Goal: Information Seeking & Learning: Learn about a topic

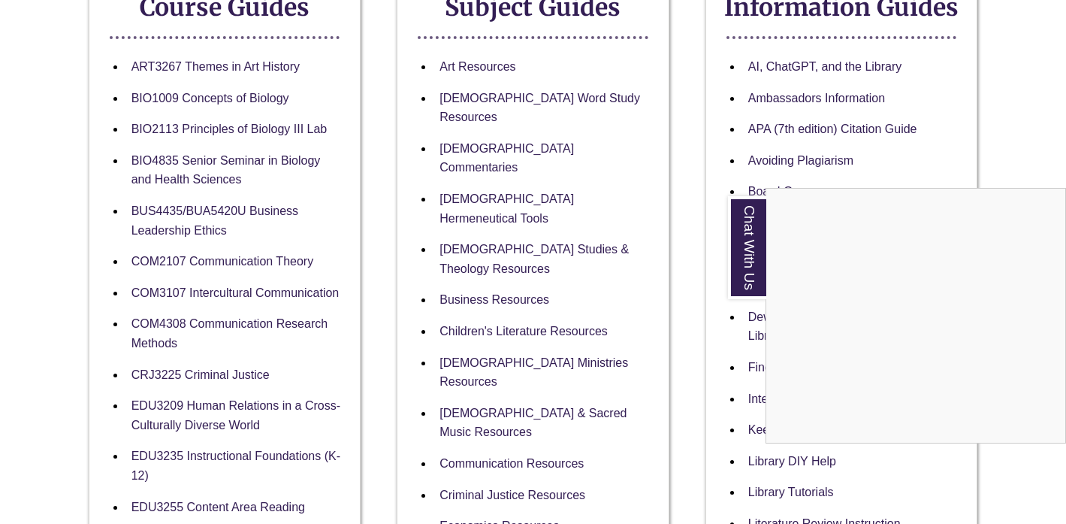
scroll to position [320, 0]
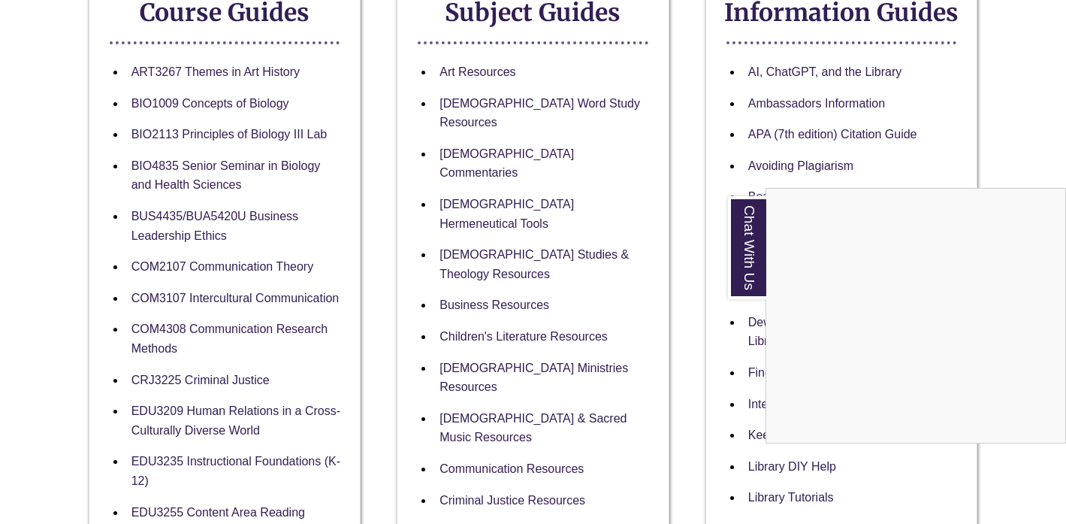
click at [498, 101] on div "Chat With Us" at bounding box center [533, 262] width 1066 height 524
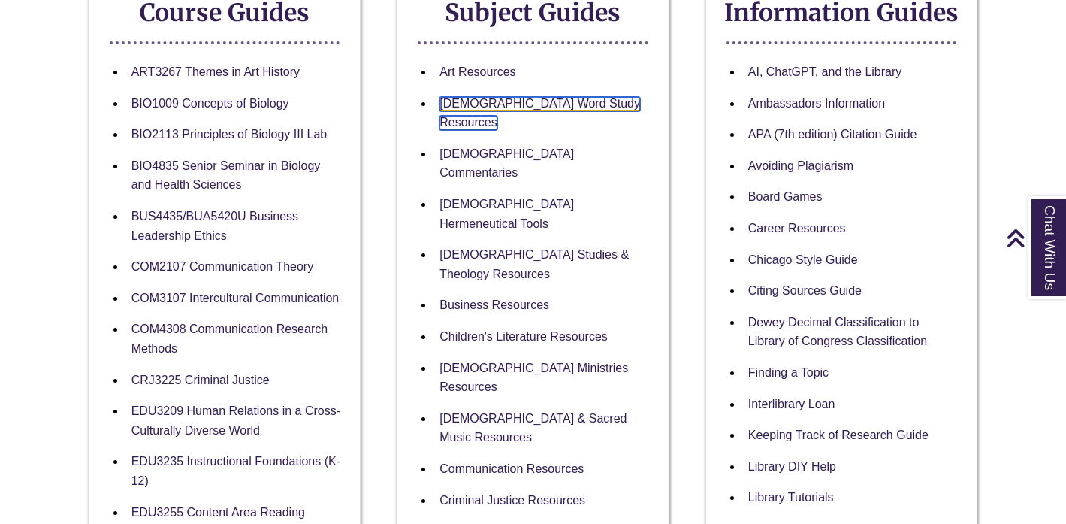
click at [472, 106] on link "Bible Word Study Resources" at bounding box center [540, 114] width 201 height 34
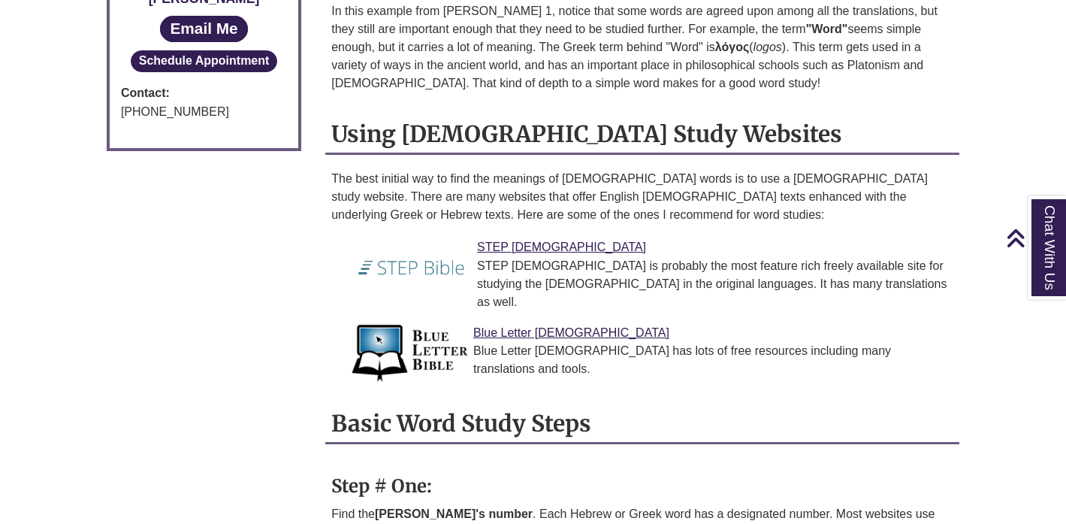
scroll to position [1068, 0]
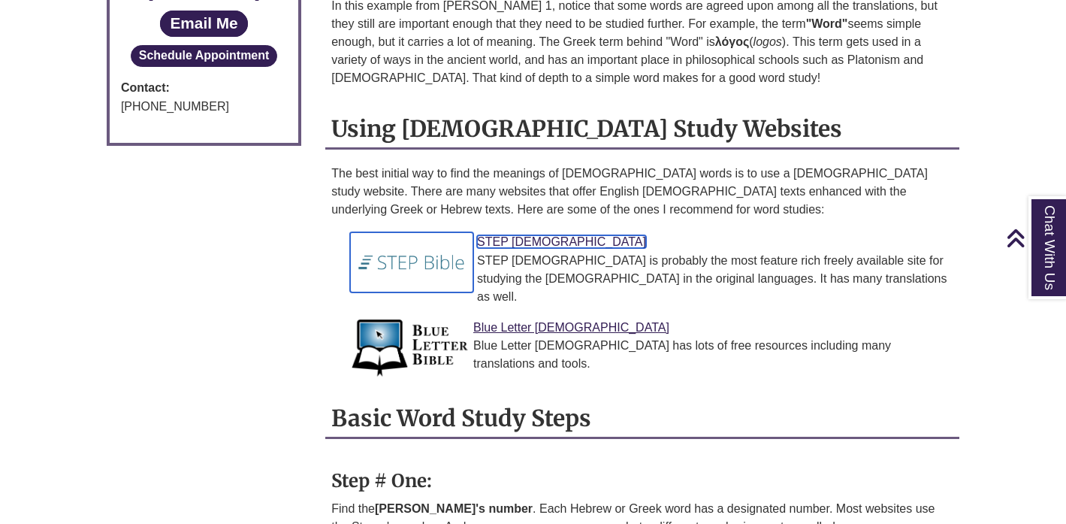
click at [503, 235] on link "STEP [DEMOGRAPHIC_DATA]" at bounding box center [561, 241] width 169 height 13
